Goal: Task Accomplishment & Management: Use online tool/utility

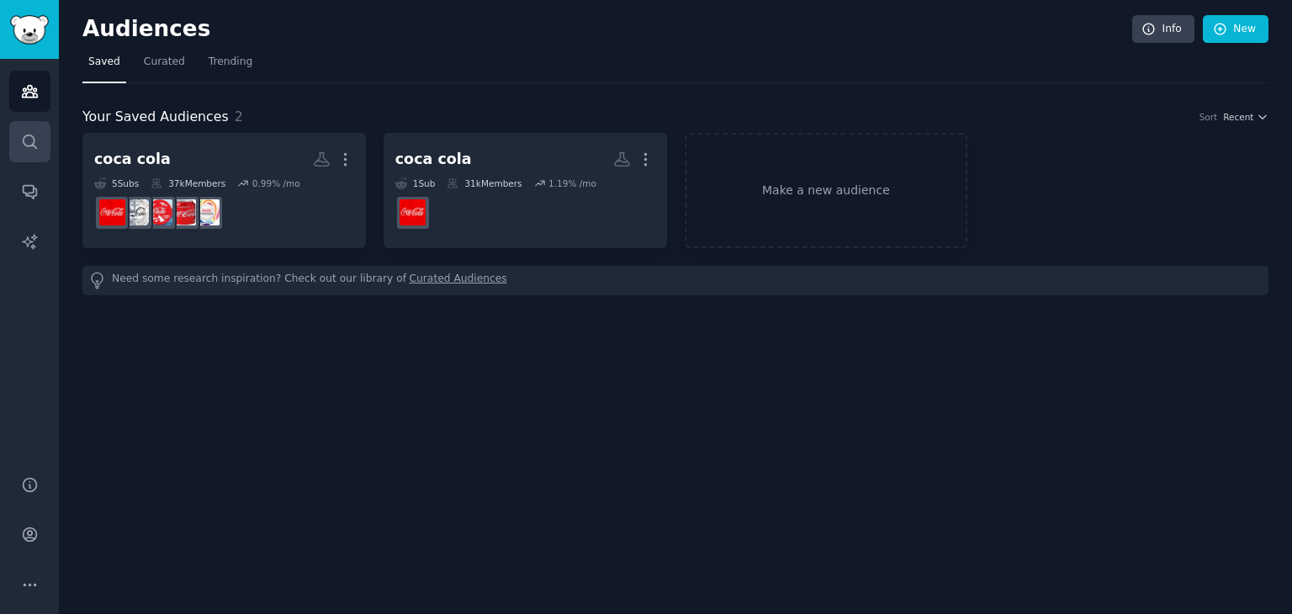
click at [33, 129] on link "Search" at bounding box center [29, 141] width 41 height 41
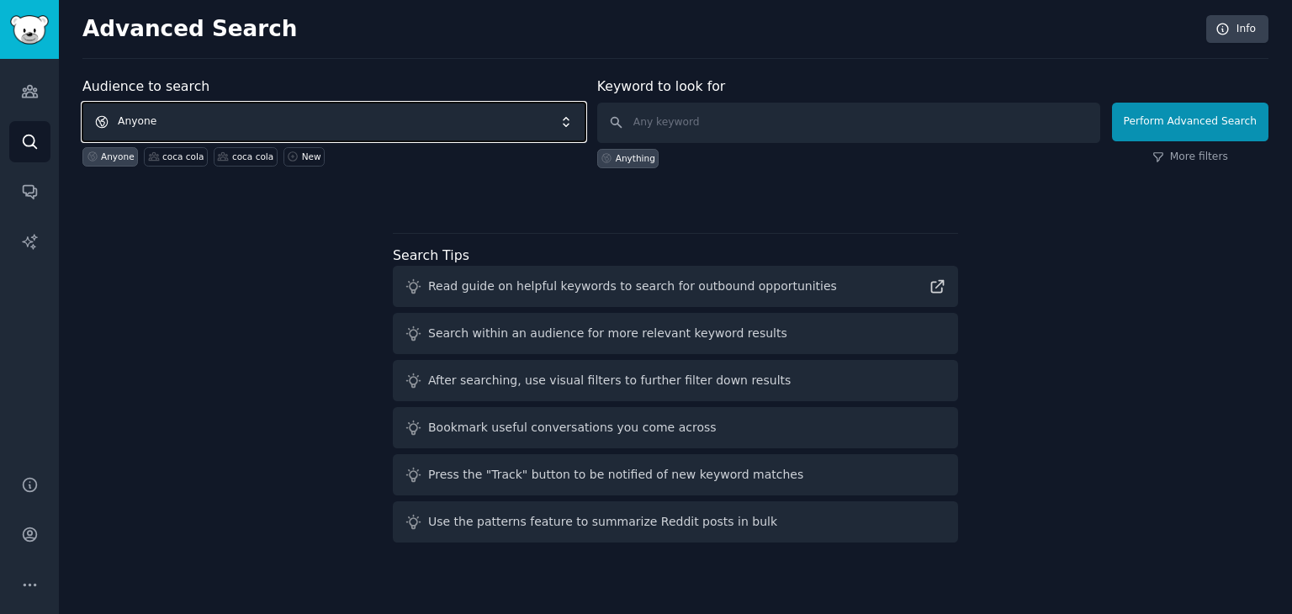
click at [193, 119] on span "Anyone" at bounding box center [333, 122] width 503 height 39
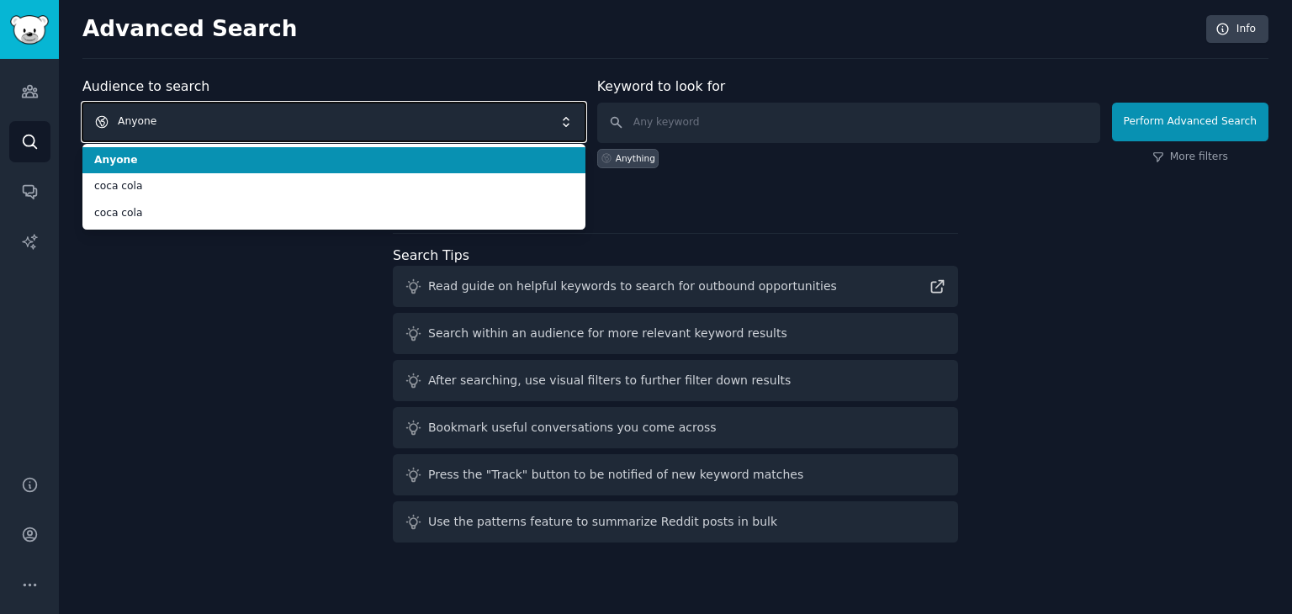
click at [192, 118] on span "Anyone" at bounding box center [333, 122] width 503 height 39
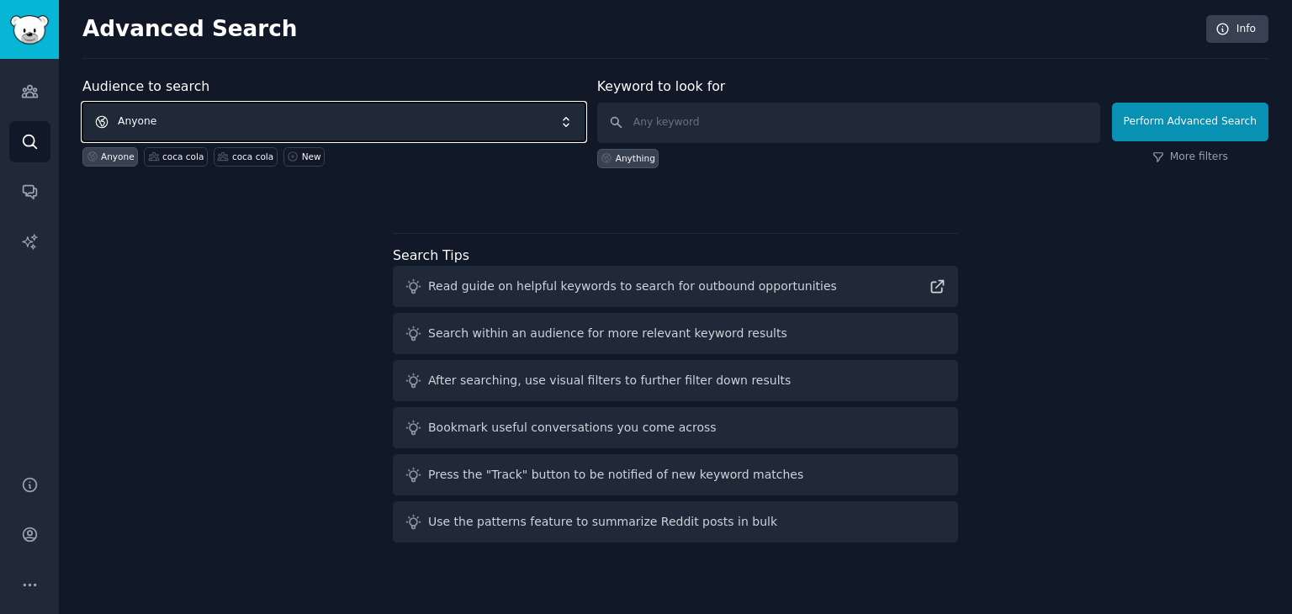
click at [192, 118] on span "Anyone" at bounding box center [333, 122] width 503 height 39
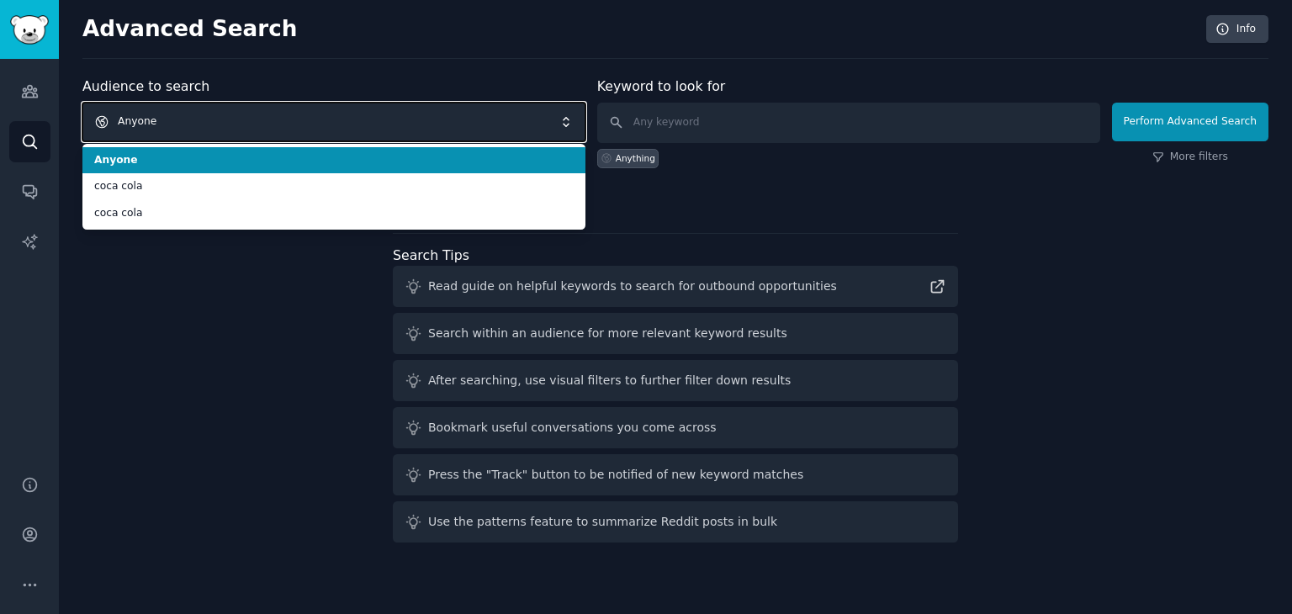
click at [192, 118] on span "Anyone" at bounding box center [333, 122] width 503 height 39
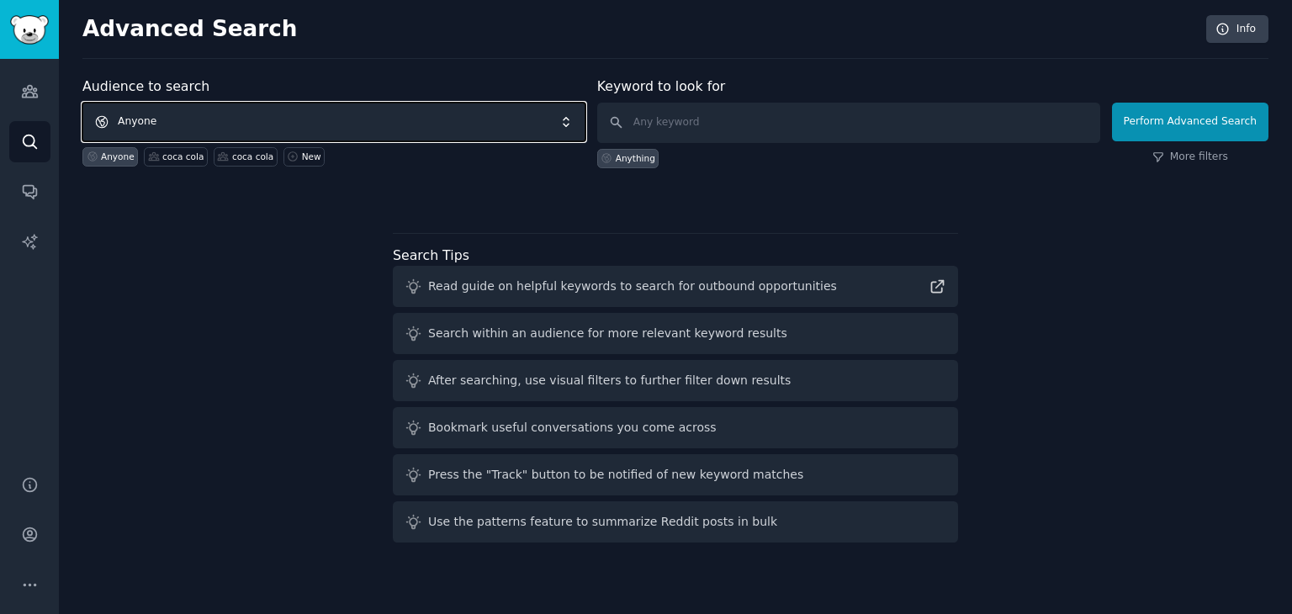
click at [182, 115] on span "Anyone" at bounding box center [333, 122] width 503 height 39
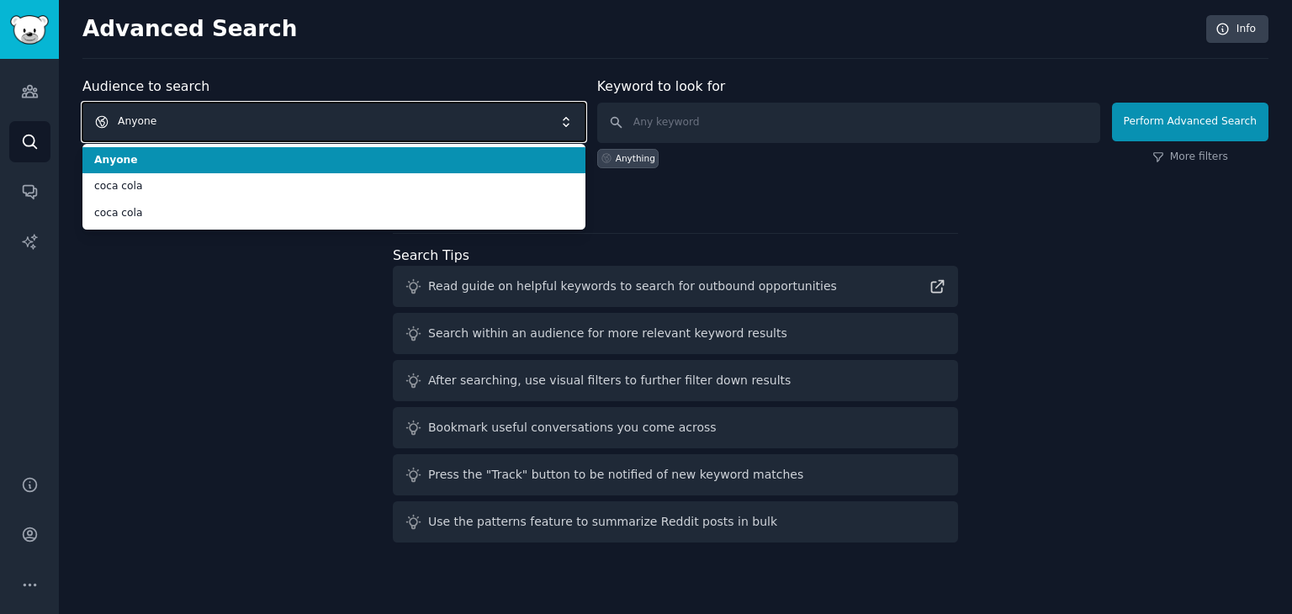
click at [174, 120] on span "Anyone" at bounding box center [333, 122] width 503 height 39
click at [172, 120] on span "Anyone" at bounding box center [333, 122] width 503 height 39
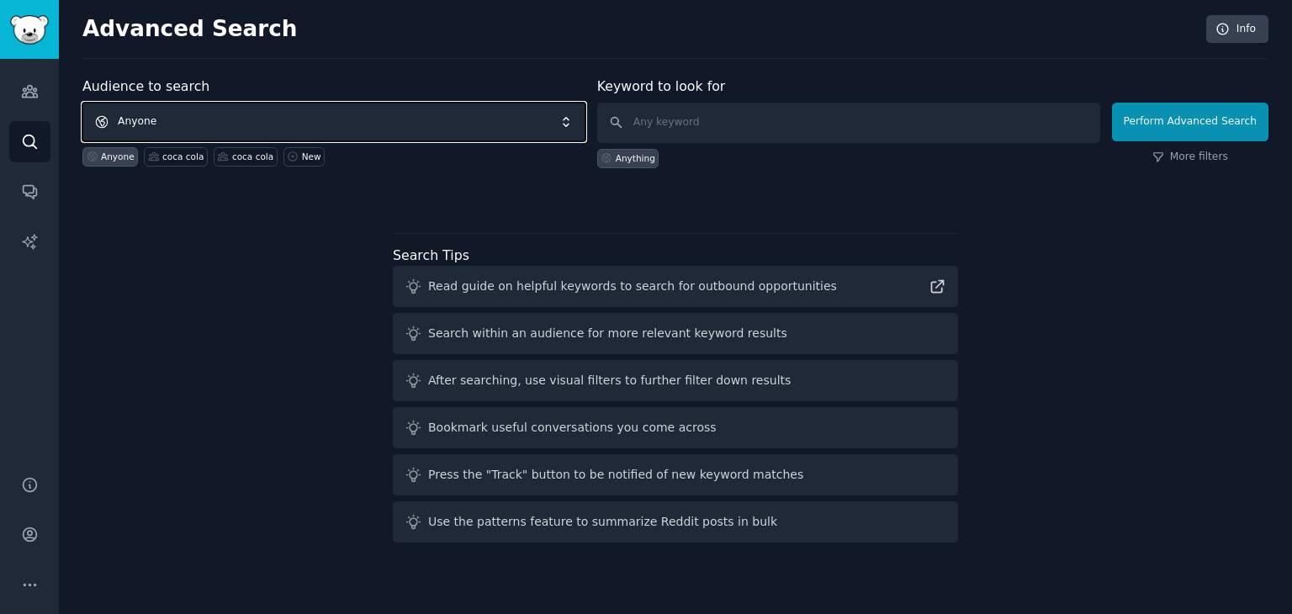
click at [172, 120] on span "Anyone" at bounding box center [333, 122] width 503 height 39
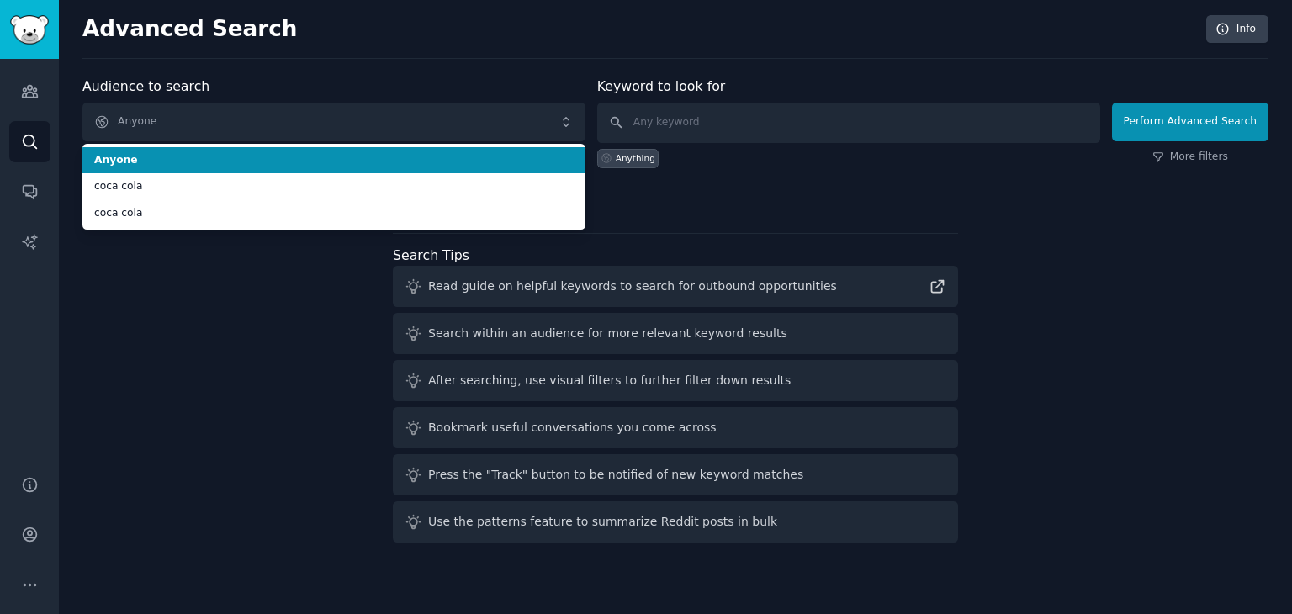
click at [830, 143] on div "Anything" at bounding box center [848, 155] width 503 height 25
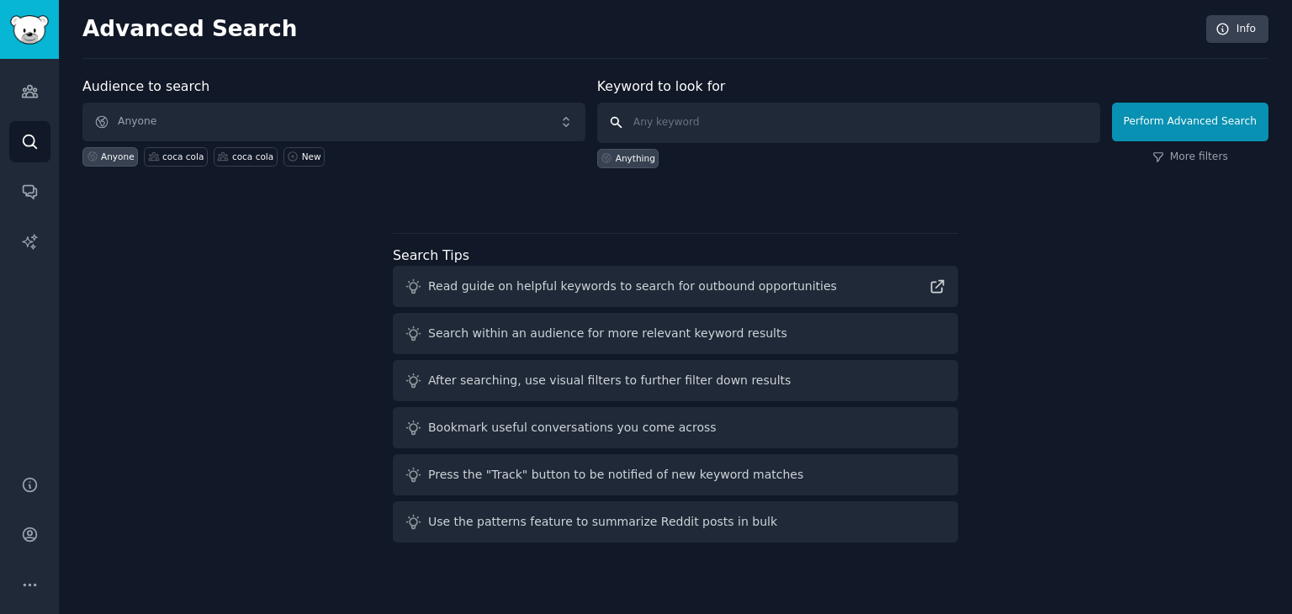
click at [814, 127] on input "text" at bounding box center [848, 123] width 503 height 40
type input "cola"
click button "Perform Advanced Search" at bounding box center [1190, 122] width 156 height 39
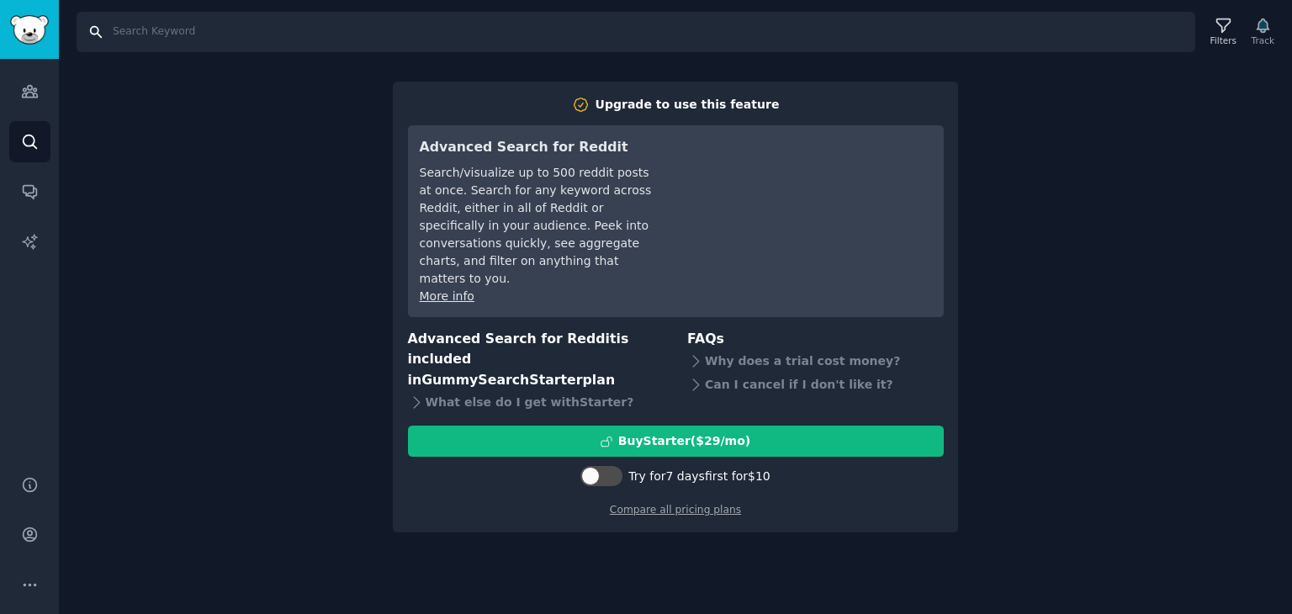
click at [195, 46] on input "Search" at bounding box center [636, 32] width 1119 height 40
type input "cola"
click at [35, 107] on link "Audiences" at bounding box center [29, 91] width 41 height 41
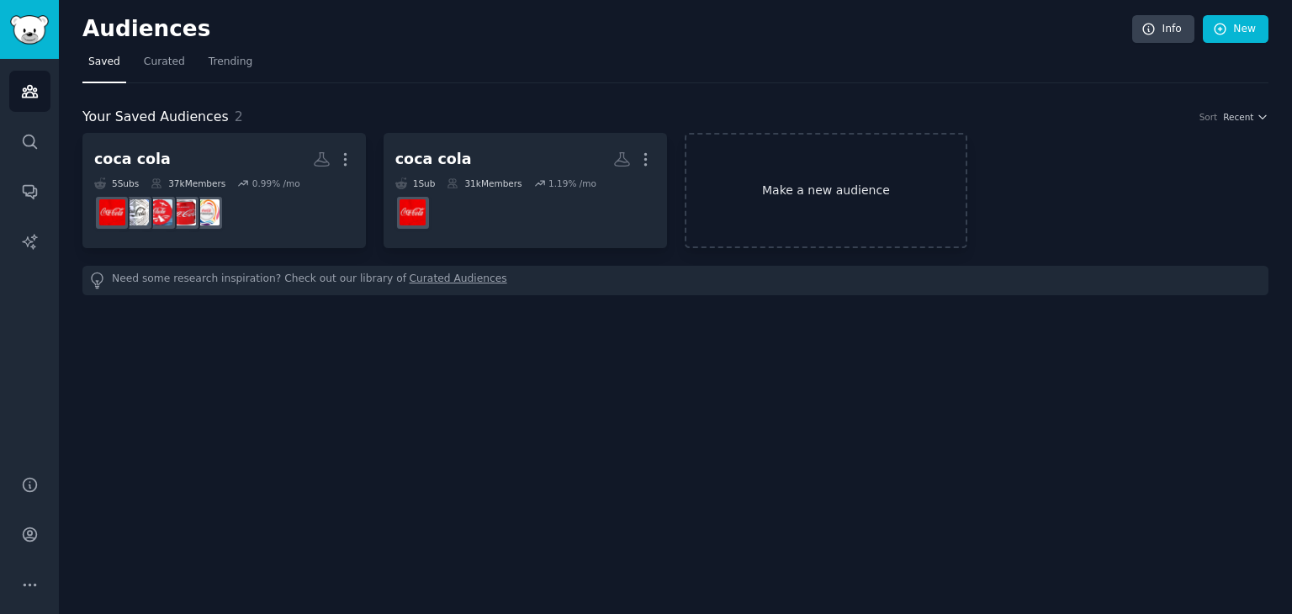
click at [749, 169] on link "Make a new audience" at bounding box center [827, 190] width 284 height 115
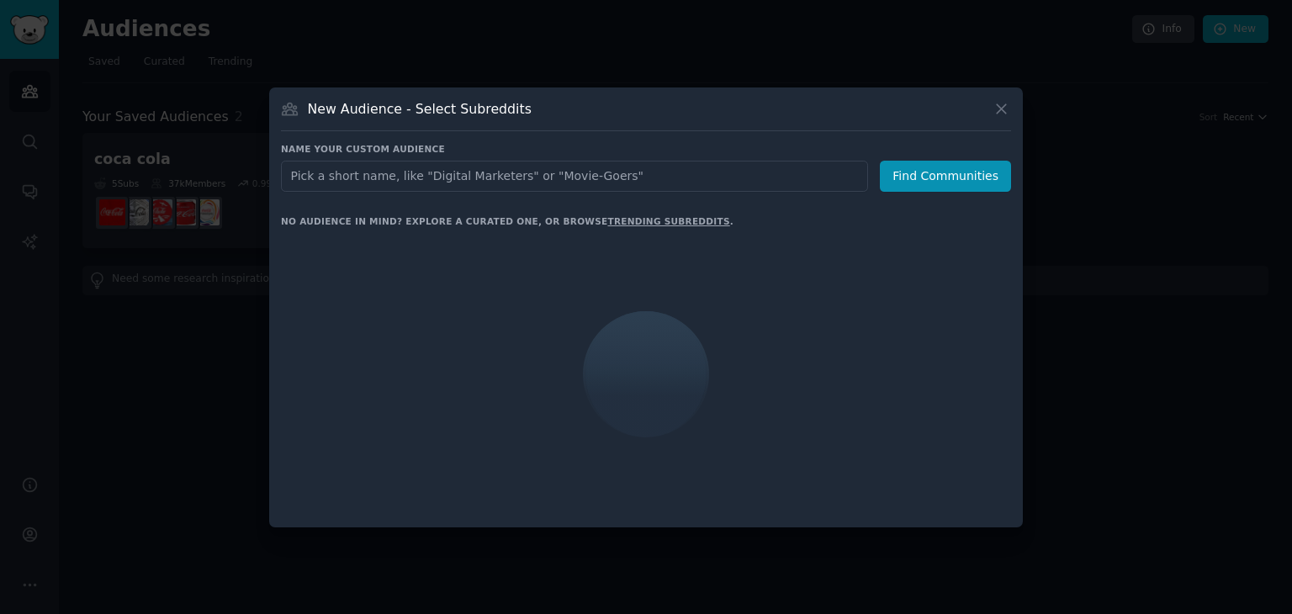
click at [570, 186] on input "text" at bounding box center [574, 176] width 587 height 31
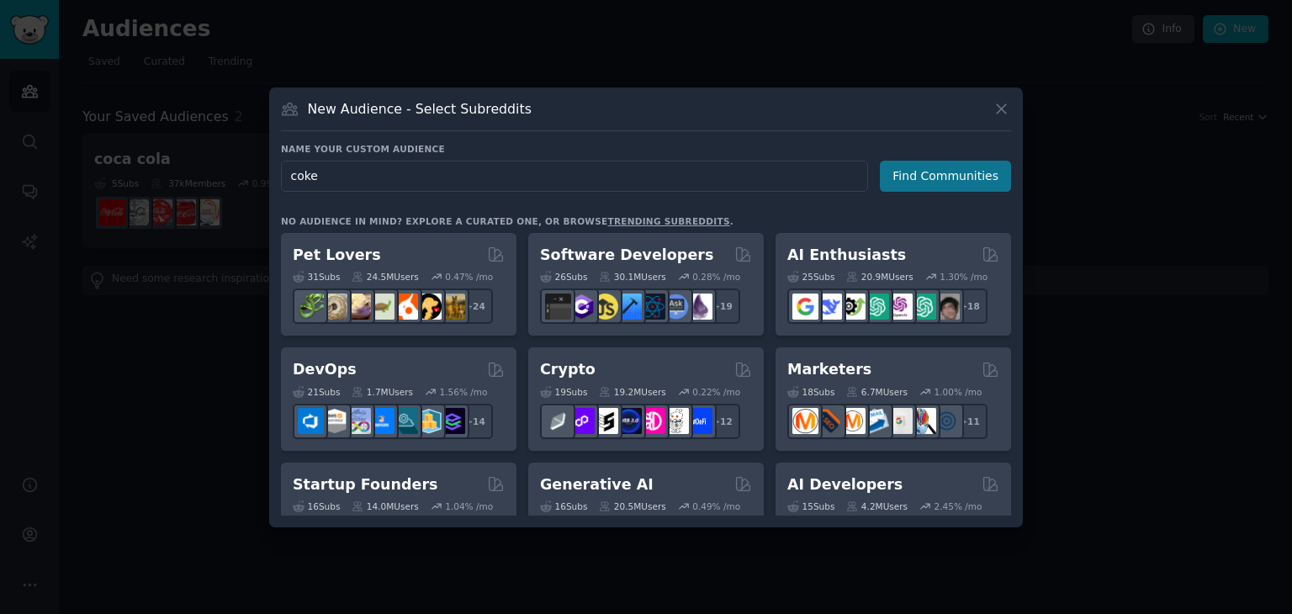
type input "coke"
click at [964, 169] on button "Find Communities" at bounding box center [945, 176] width 131 height 31
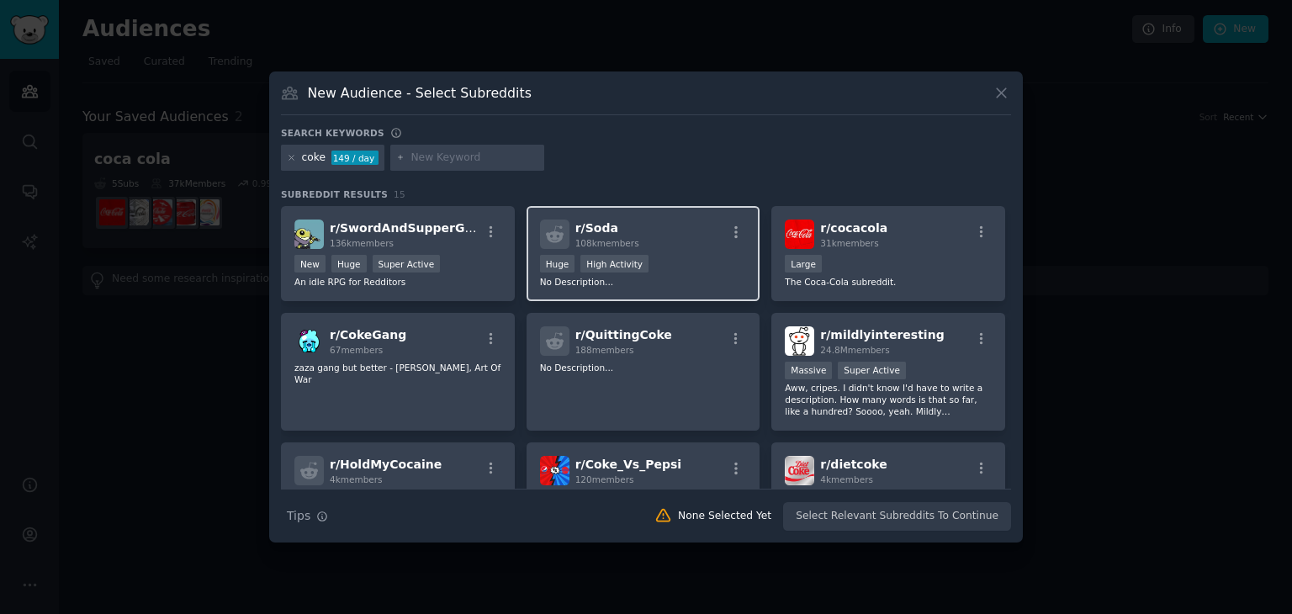
click at [693, 263] on div "Huge High Activity" at bounding box center [643, 265] width 207 height 21
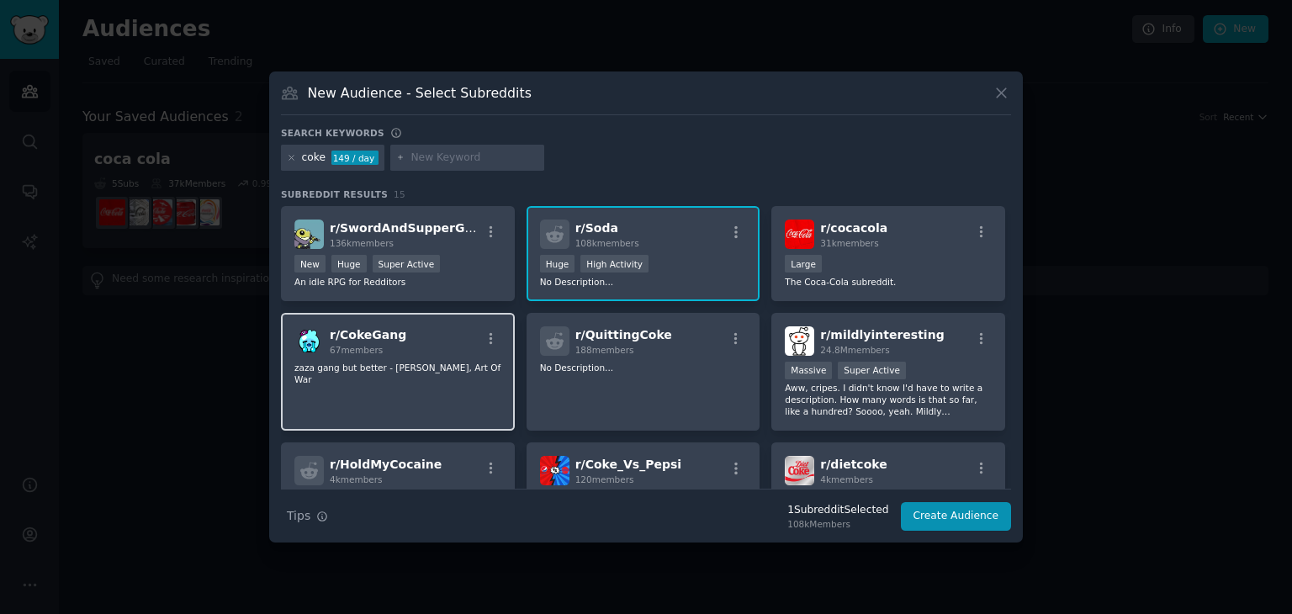
click at [374, 388] on div "r/ CokeGang 67 members zaza gang but better - [PERSON_NAME], Art Of War" at bounding box center [398, 372] width 234 height 119
click at [452, 319] on div "r/ CokeGang 67 members zaza gang but better - [PERSON_NAME], Art Of War" at bounding box center [398, 372] width 234 height 119
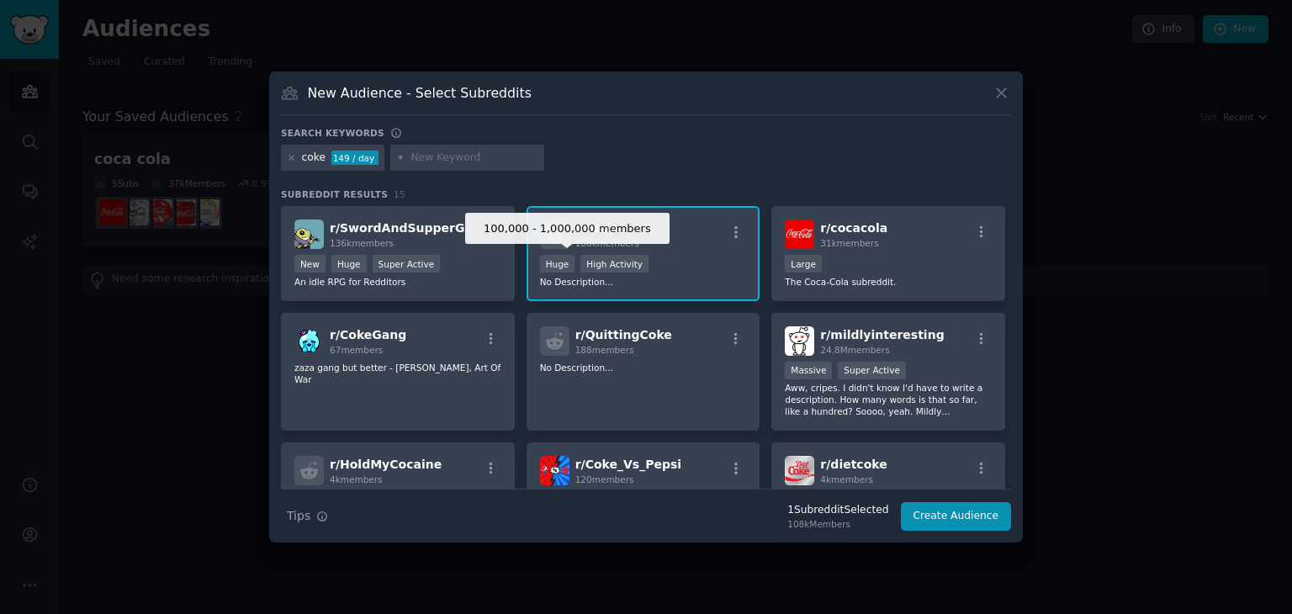
click at [558, 270] on div "Huge" at bounding box center [557, 264] width 35 height 18
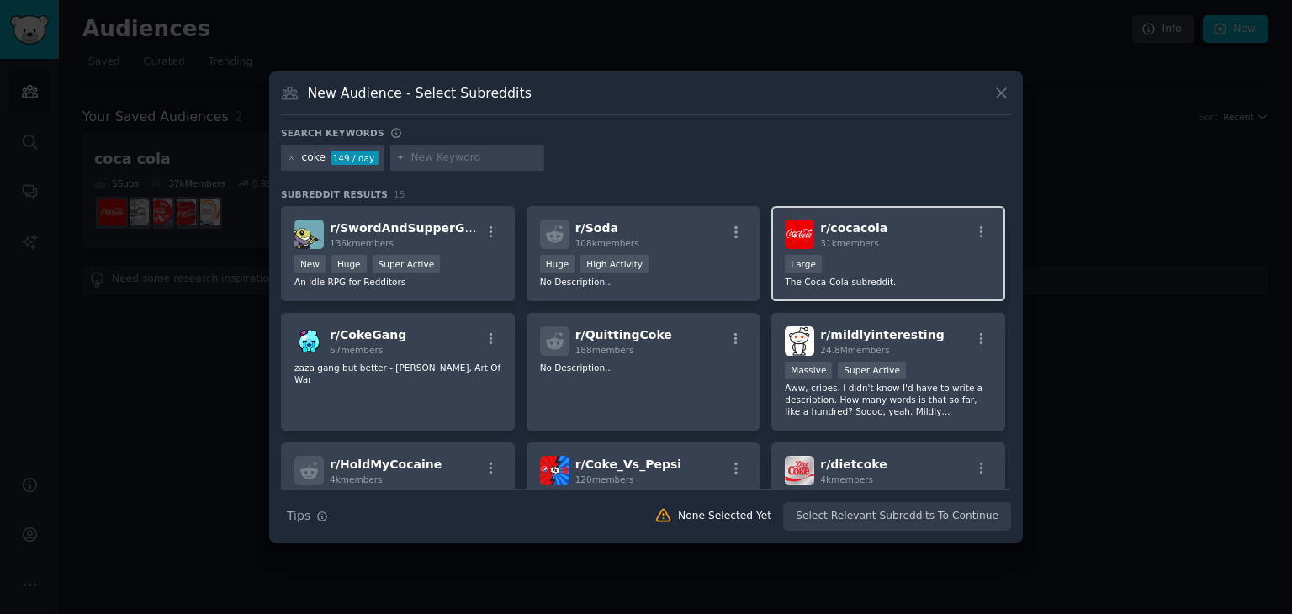
click at [824, 246] on span "31k members" at bounding box center [849, 243] width 58 height 10
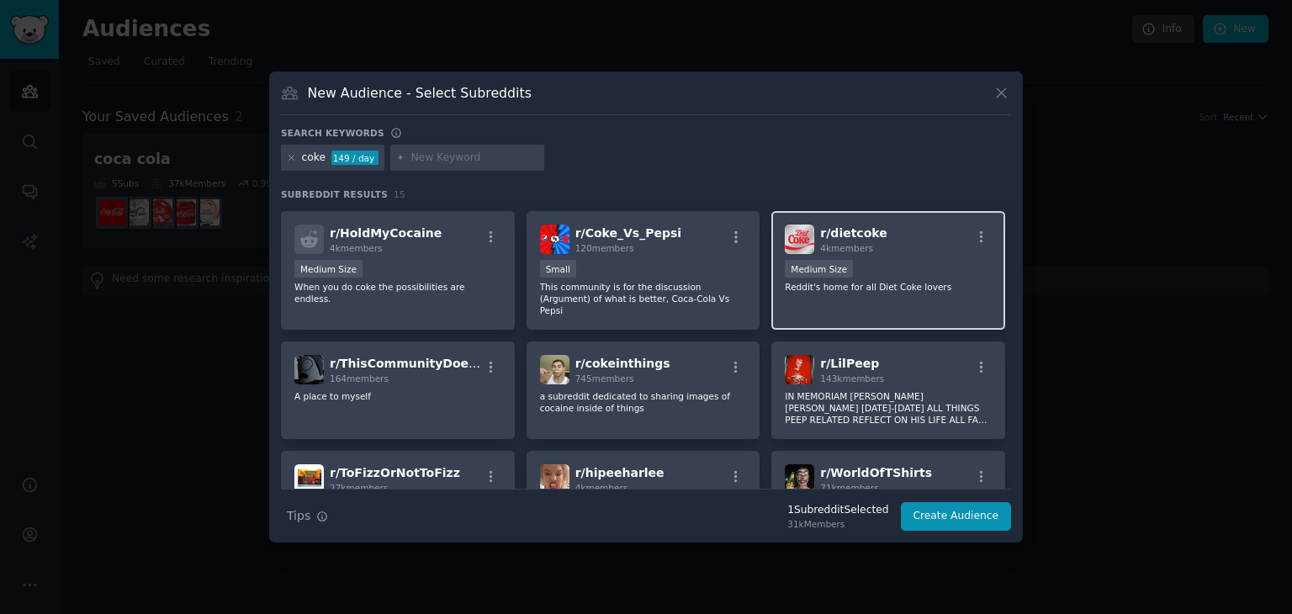
scroll to position [252, 0]
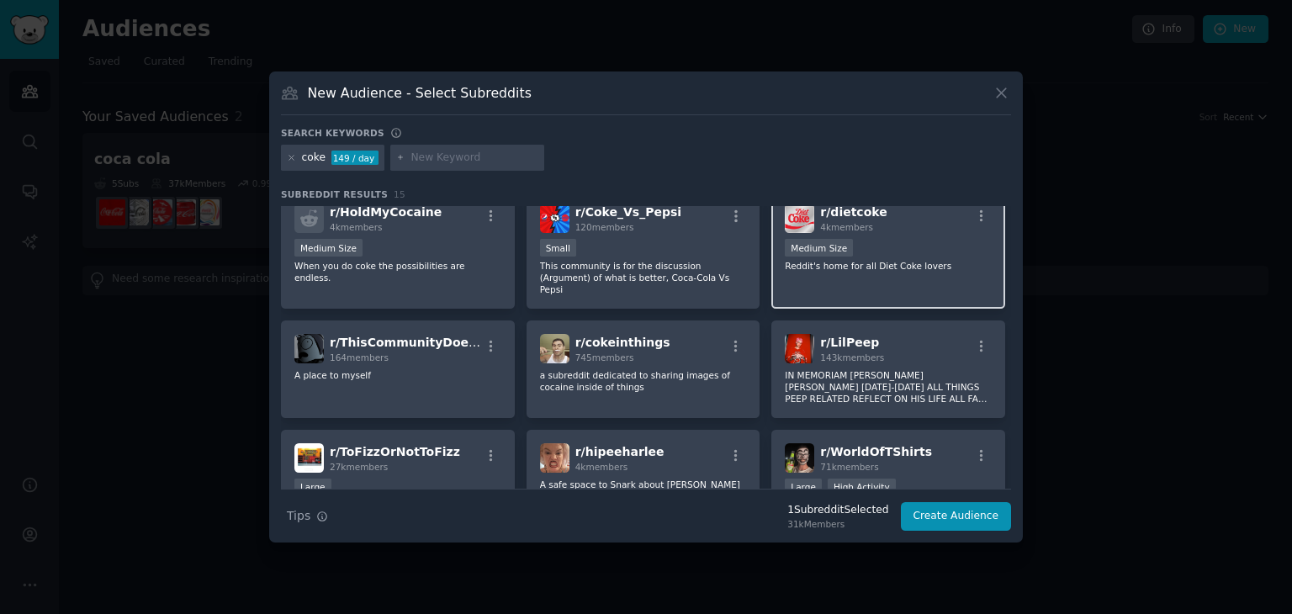
click at [850, 260] on p "Reddit's home for all Diet Coke lovers" at bounding box center [888, 266] width 207 height 12
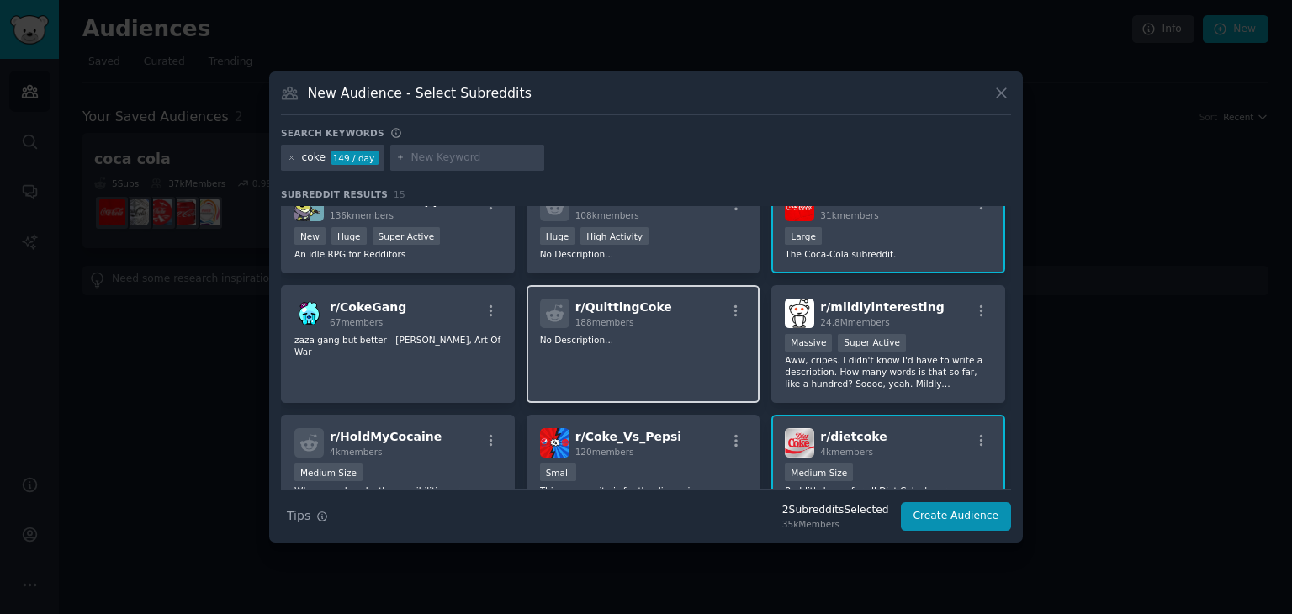
scroll to position [0, 0]
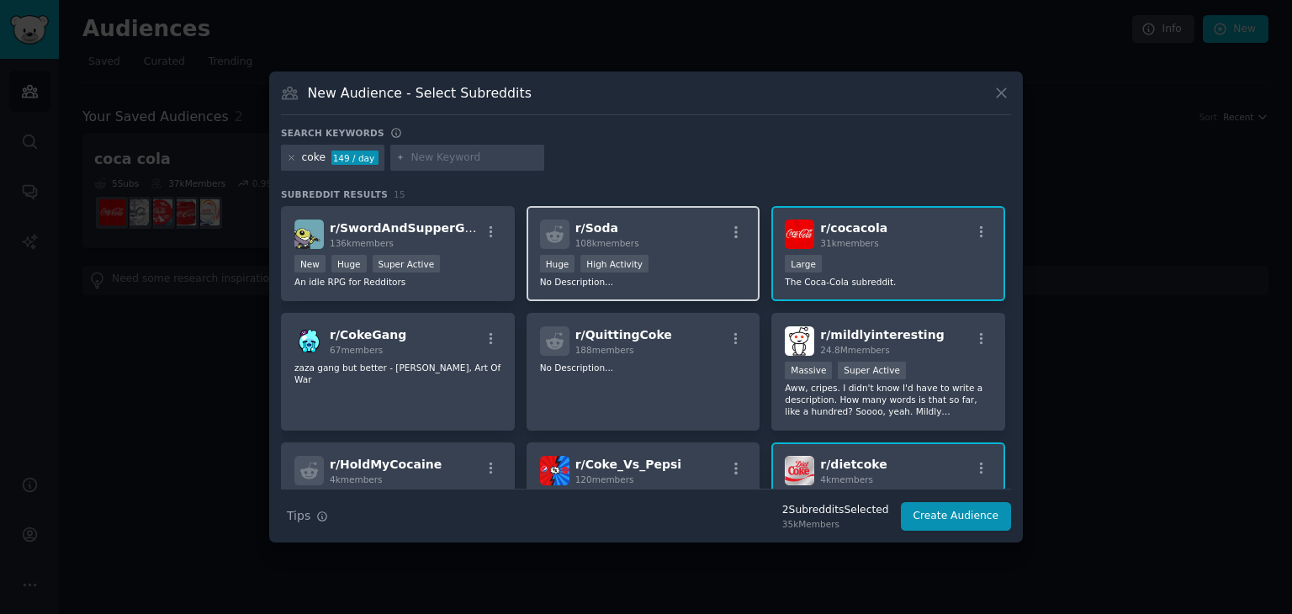
click at [666, 268] on div "100,000 - 1,000,000 members Huge High Activity" at bounding box center [643, 265] width 207 height 21
click at [969, 512] on button "Create Audience" at bounding box center [956, 516] width 111 height 29
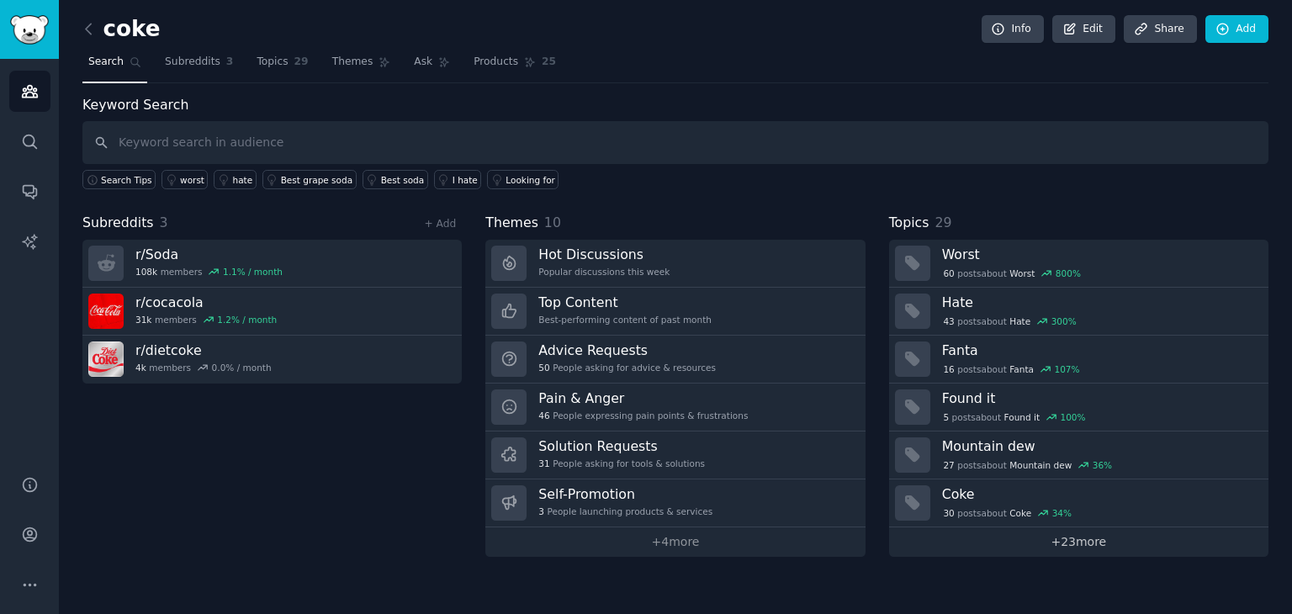
click at [1020, 538] on link "+ 23 more" at bounding box center [1078, 542] width 379 height 29
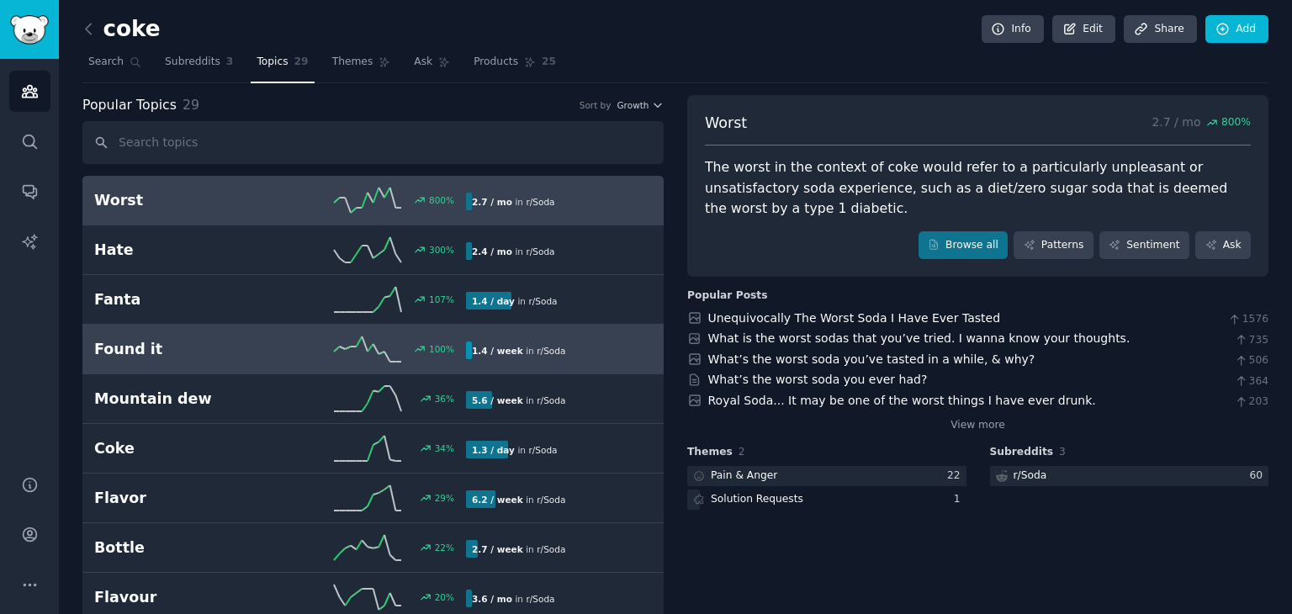
click at [176, 344] on h2 "Found it" at bounding box center [187, 349] width 186 height 21
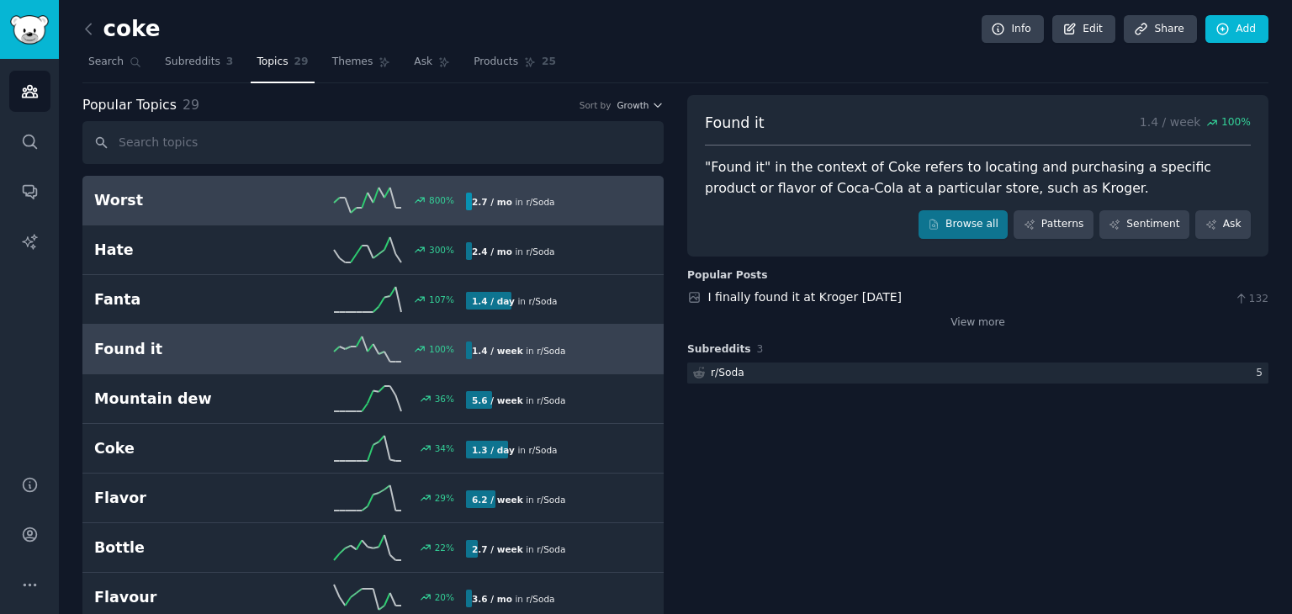
click at [199, 213] on link "Worst 800 % 2.7 / mo in r/ Soda" at bounding box center [372, 201] width 581 height 50
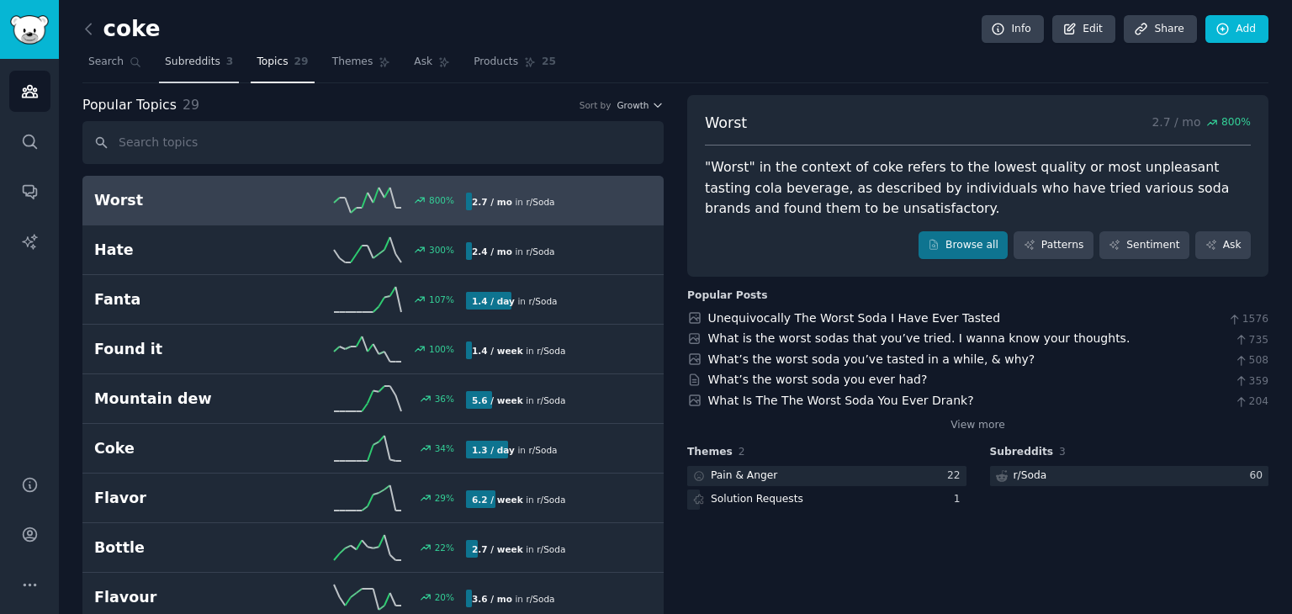
click at [187, 63] on span "Subreddits" at bounding box center [193, 62] width 56 height 15
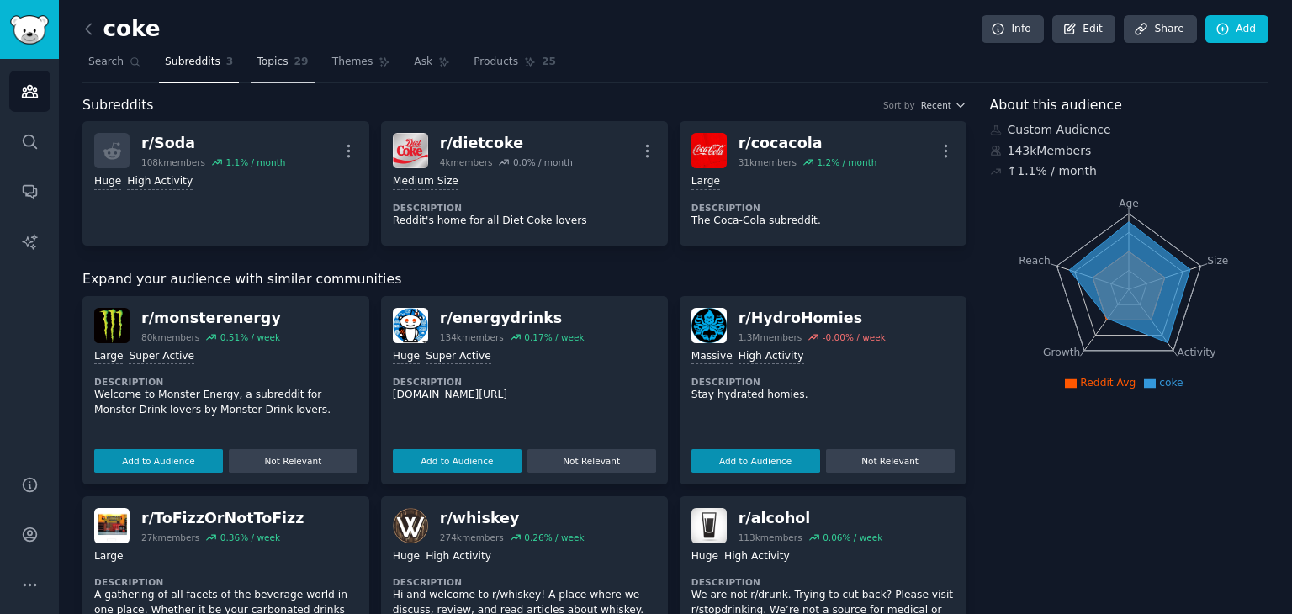
click at [264, 69] on link "Topics 29" at bounding box center [282, 66] width 63 height 34
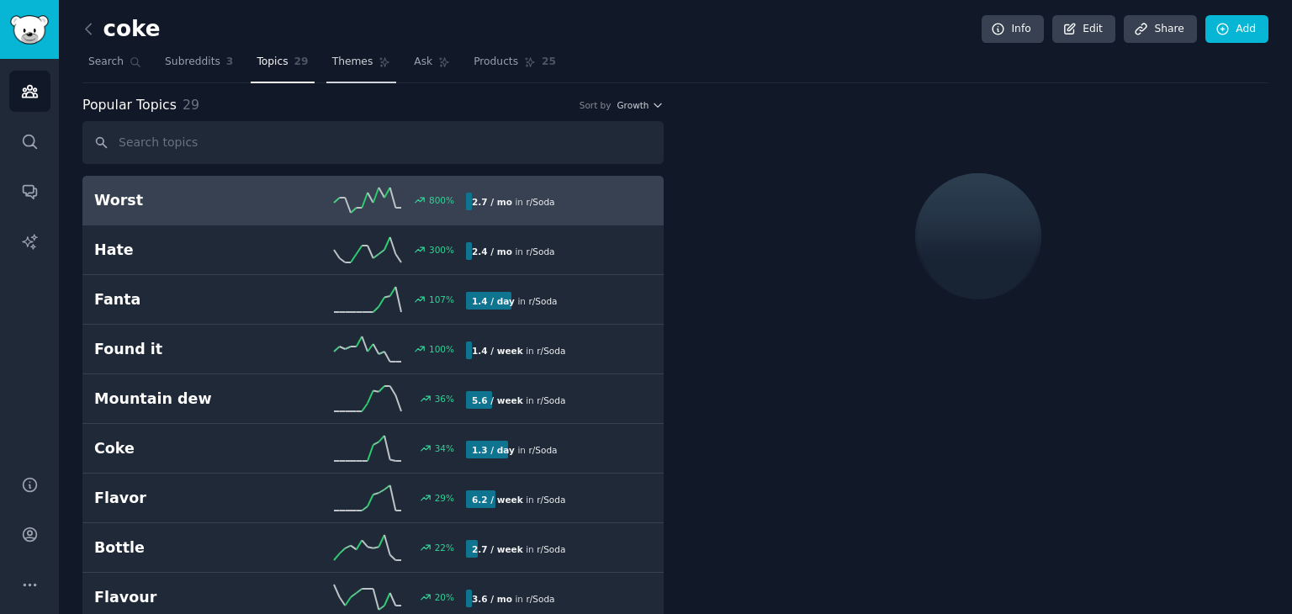
click at [340, 55] on span "Themes" at bounding box center [352, 62] width 41 height 15
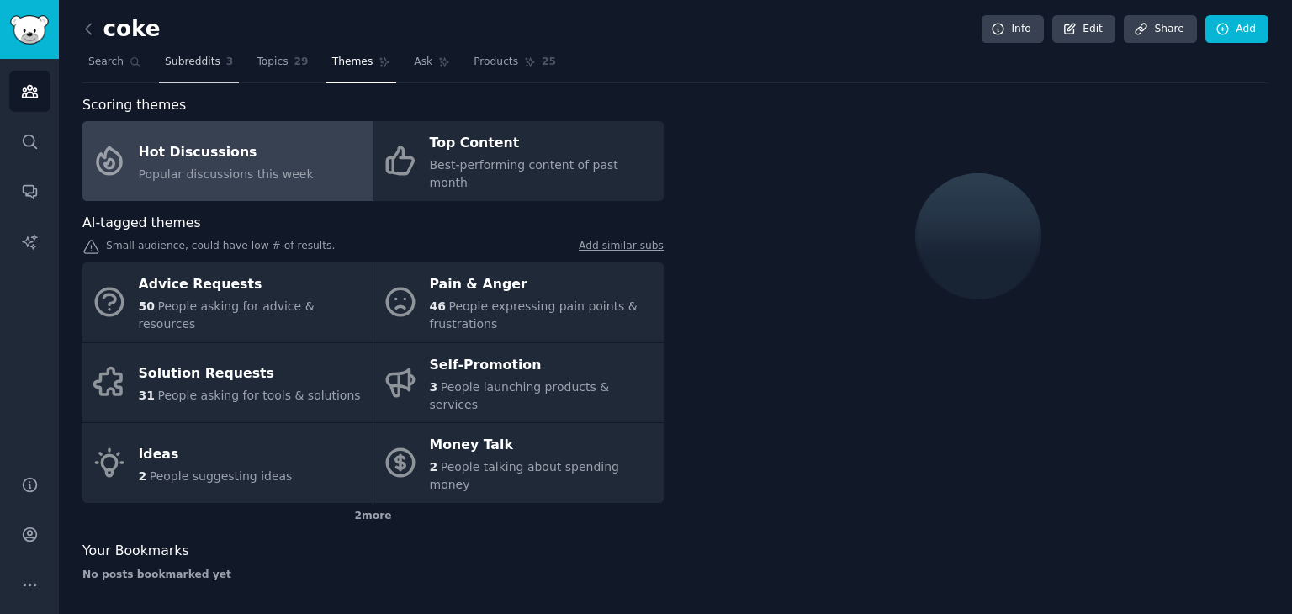
click at [184, 69] on link "Subreddits 3" at bounding box center [199, 66] width 80 height 34
